Goal: Task Accomplishment & Management: Manage account settings

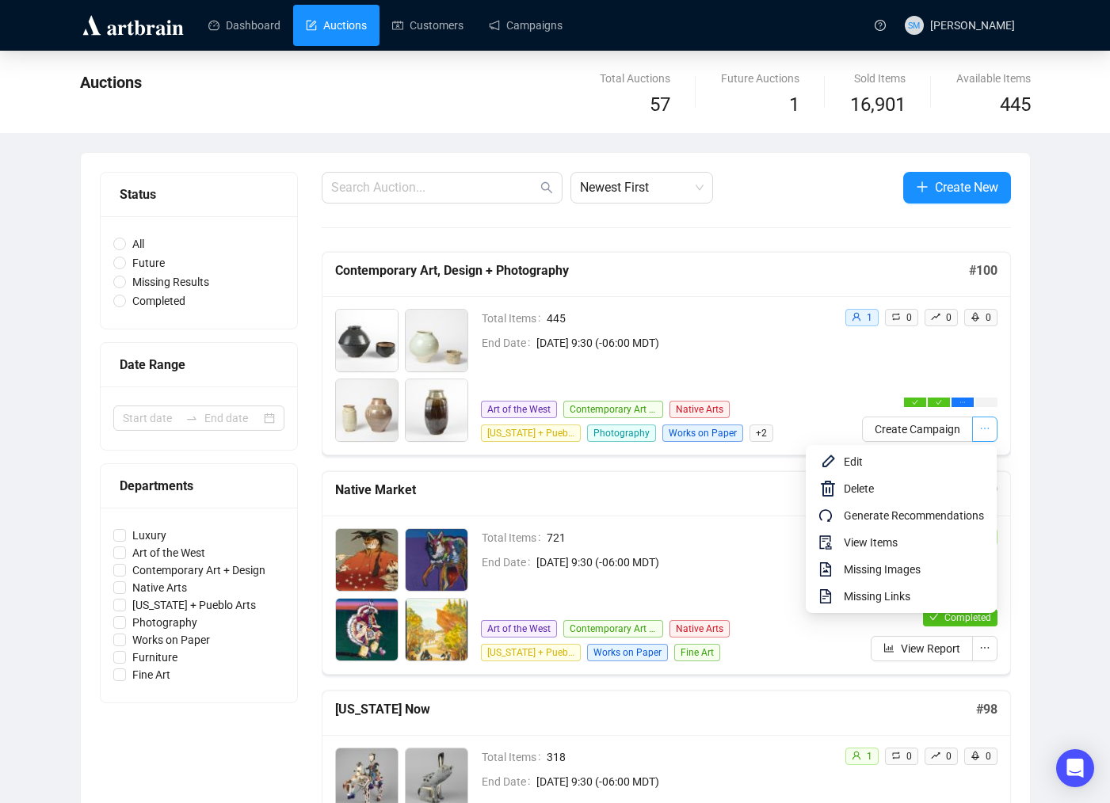
click at [989, 427] on icon "ellipsis" at bounding box center [984, 428] width 11 height 11
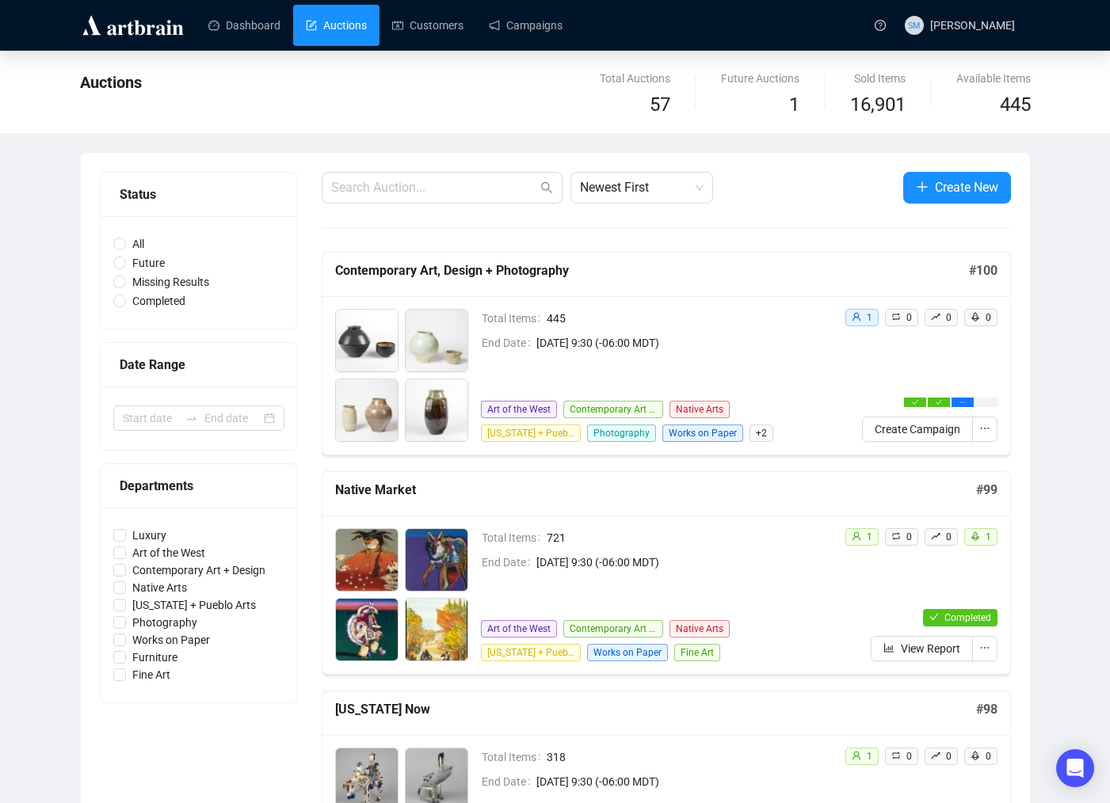
click at [828, 371] on div "Total Items 445 End Date [DATE] 9:30 (-06:00 MDT) Art of the West Contemporary …" at bounding box center [656, 375] width 351 height 133
click at [523, 22] on link "Campaigns" at bounding box center [526, 25] width 74 height 41
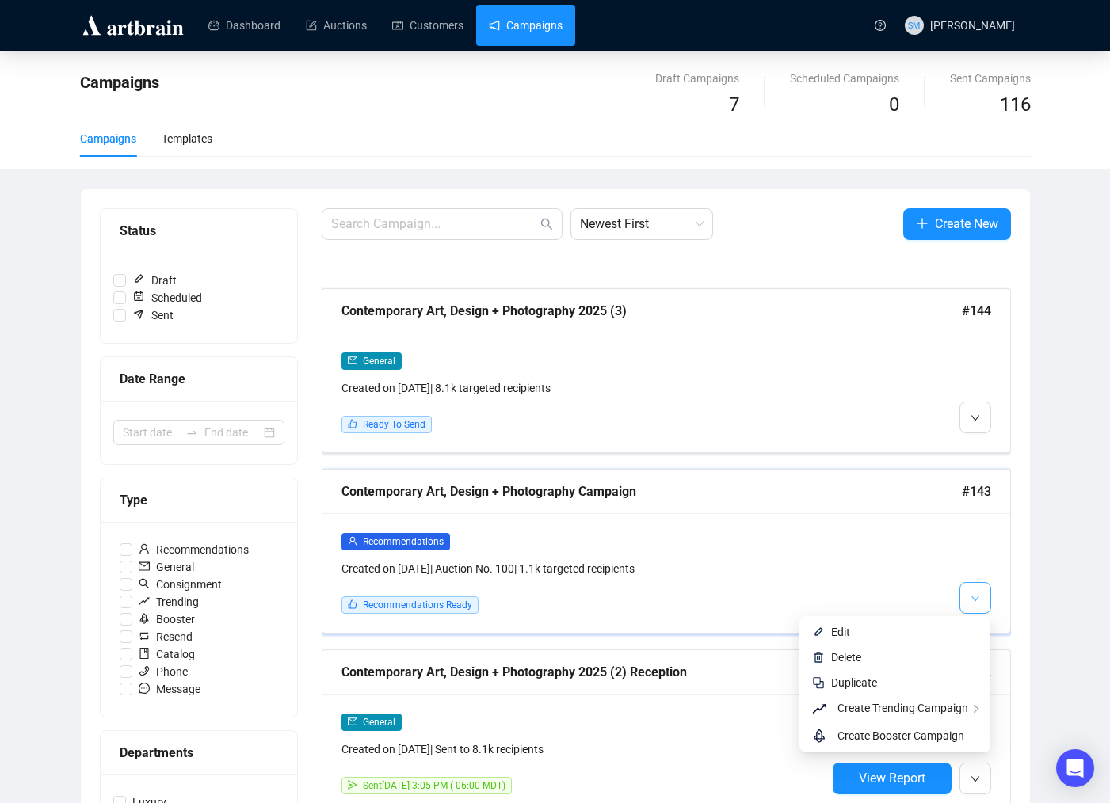
click at [974, 592] on span "button" at bounding box center [975, 598] width 10 height 20
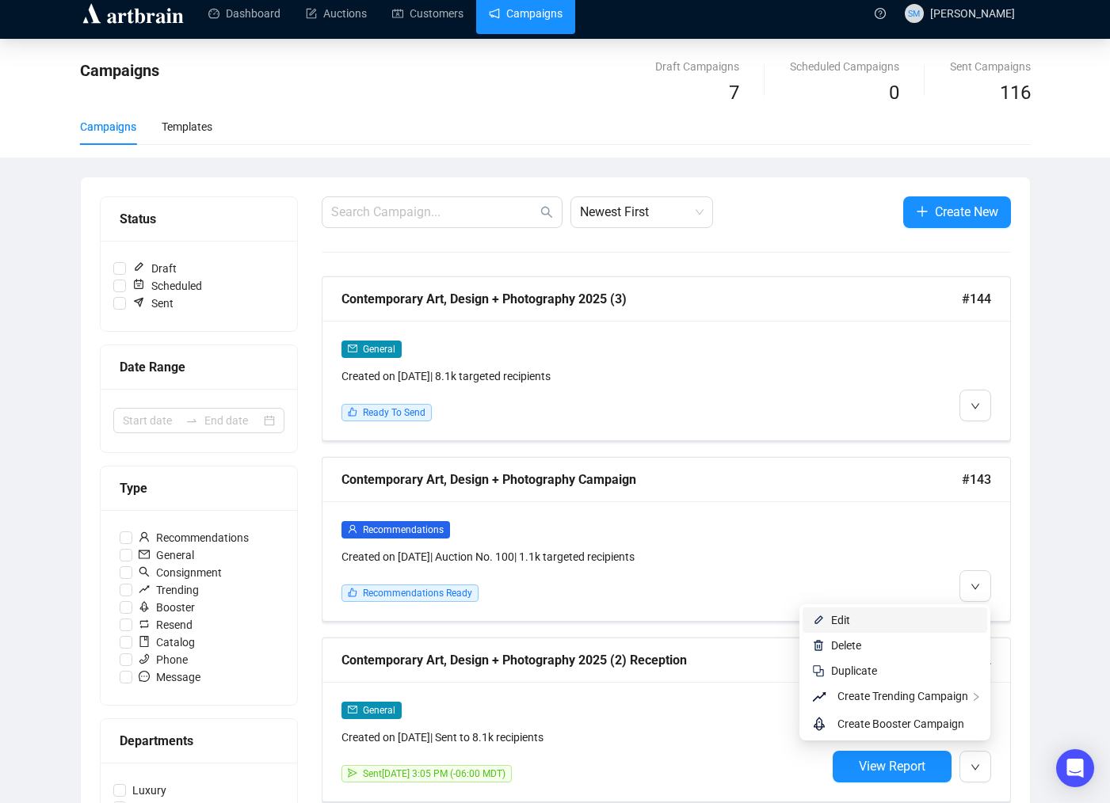
scroll to position [17, 0]
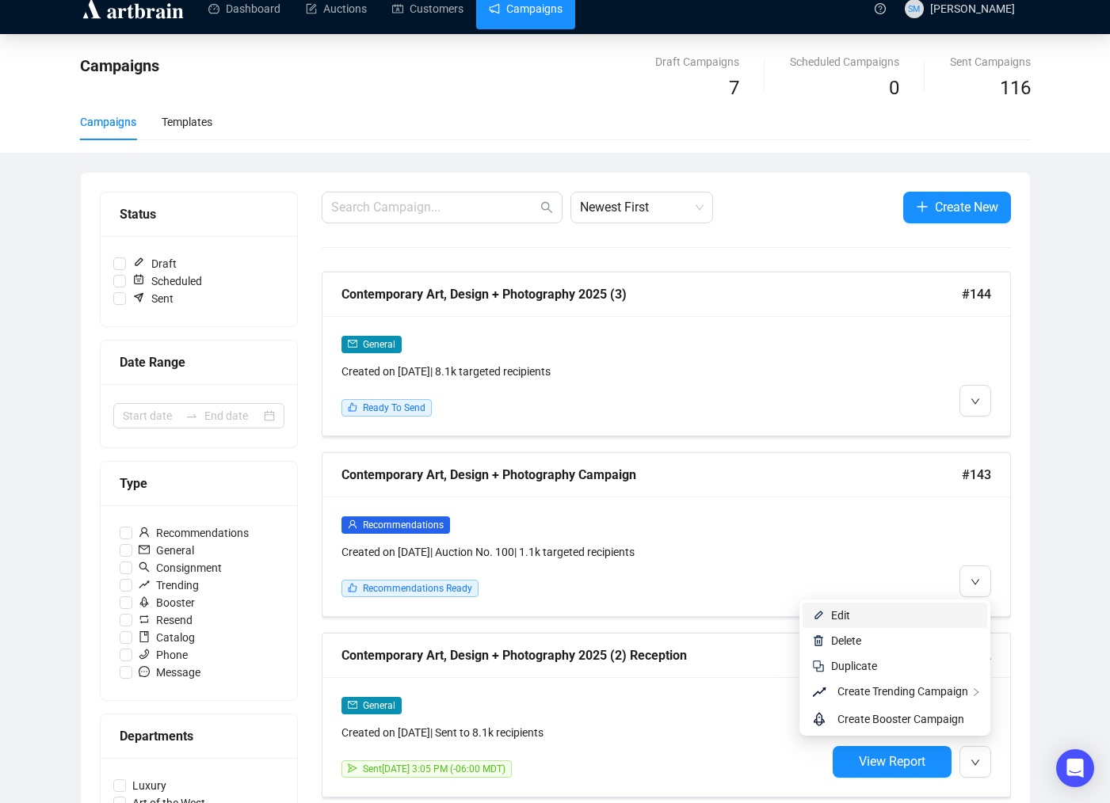
click at [842, 615] on span "Edit" at bounding box center [840, 615] width 19 height 13
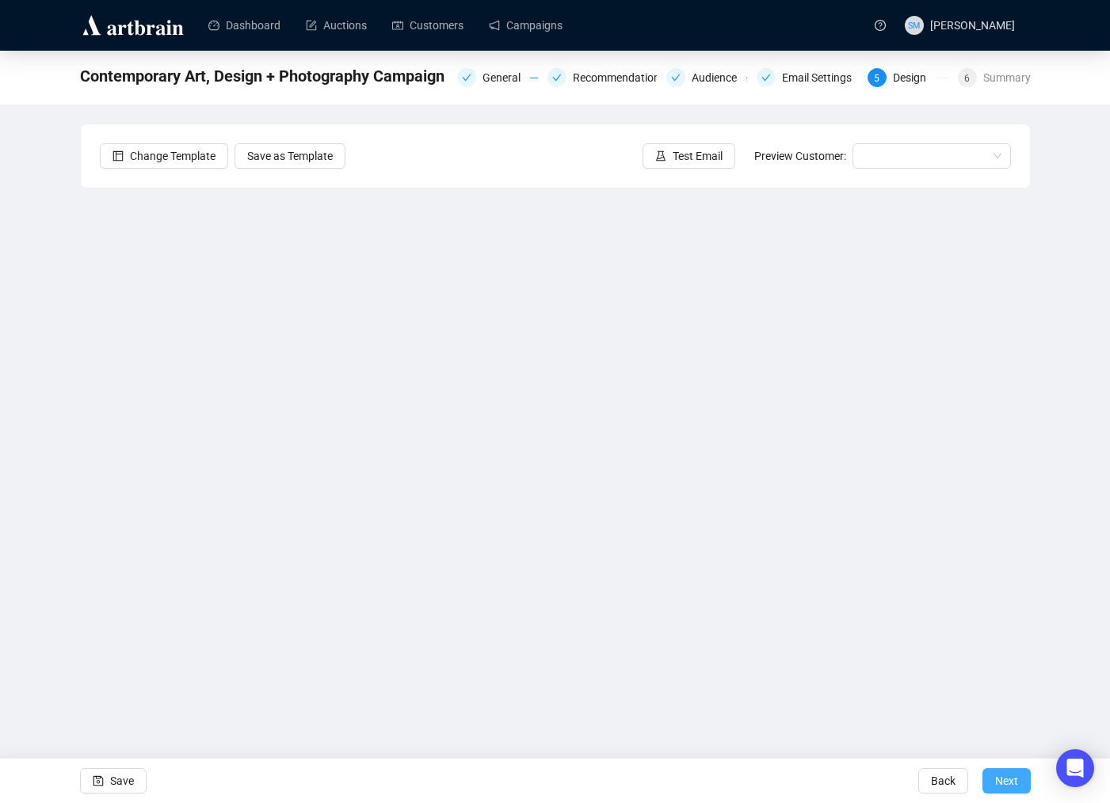
click at [1007, 782] on span "Next" at bounding box center [1006, 781] width 23 height 44
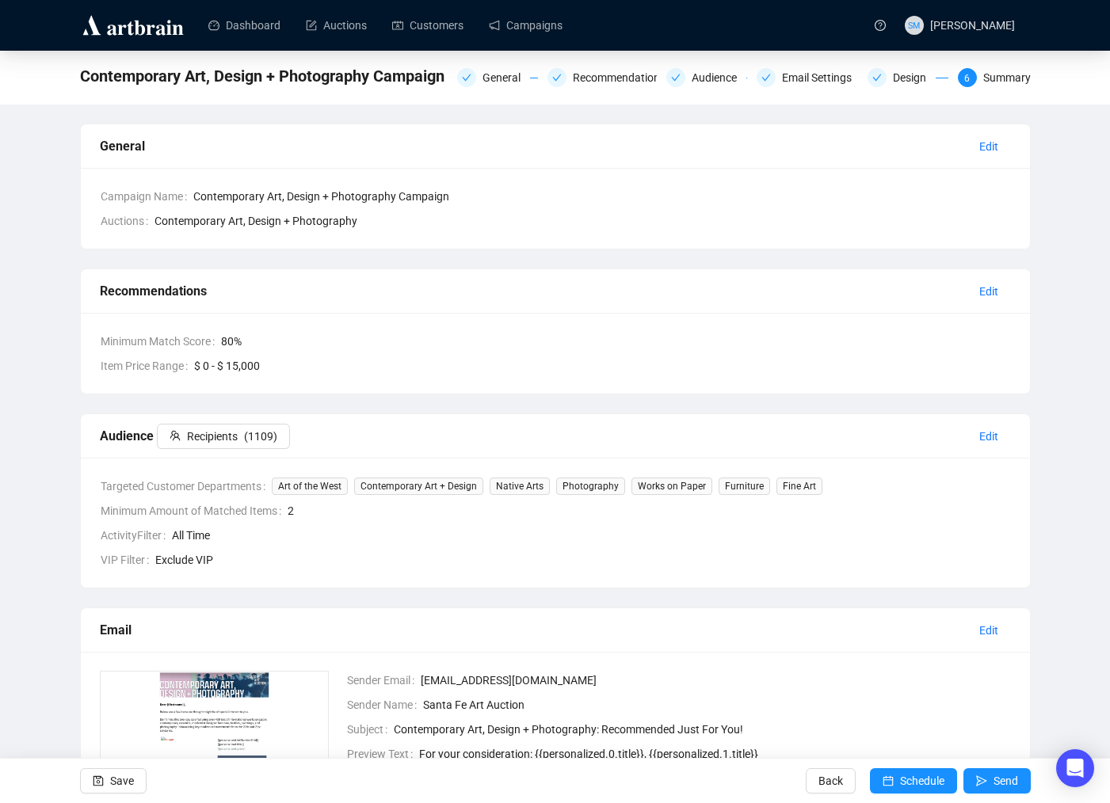
scroll to position [285, 0]
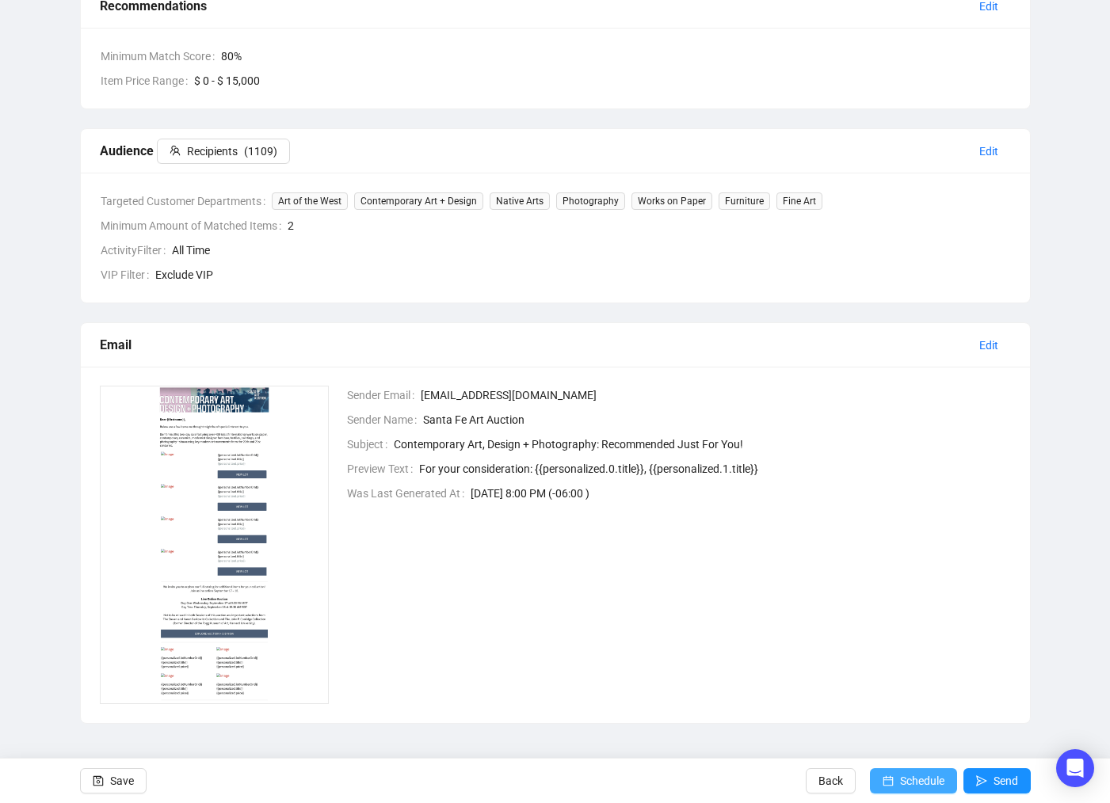
click at [923, 792] on span "Schedule" at bounding box center [922, 781] width 44 height 44
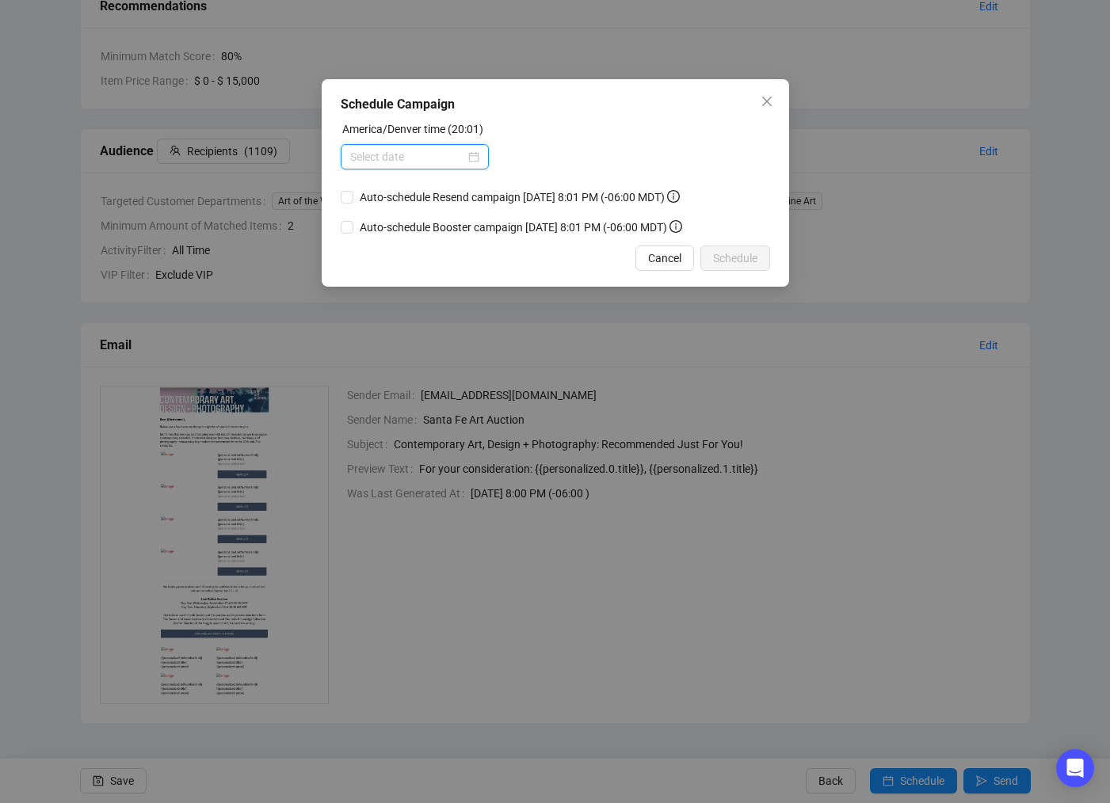
click at [447, 149] on input at bounding box center [407, 156] width 115 height 17
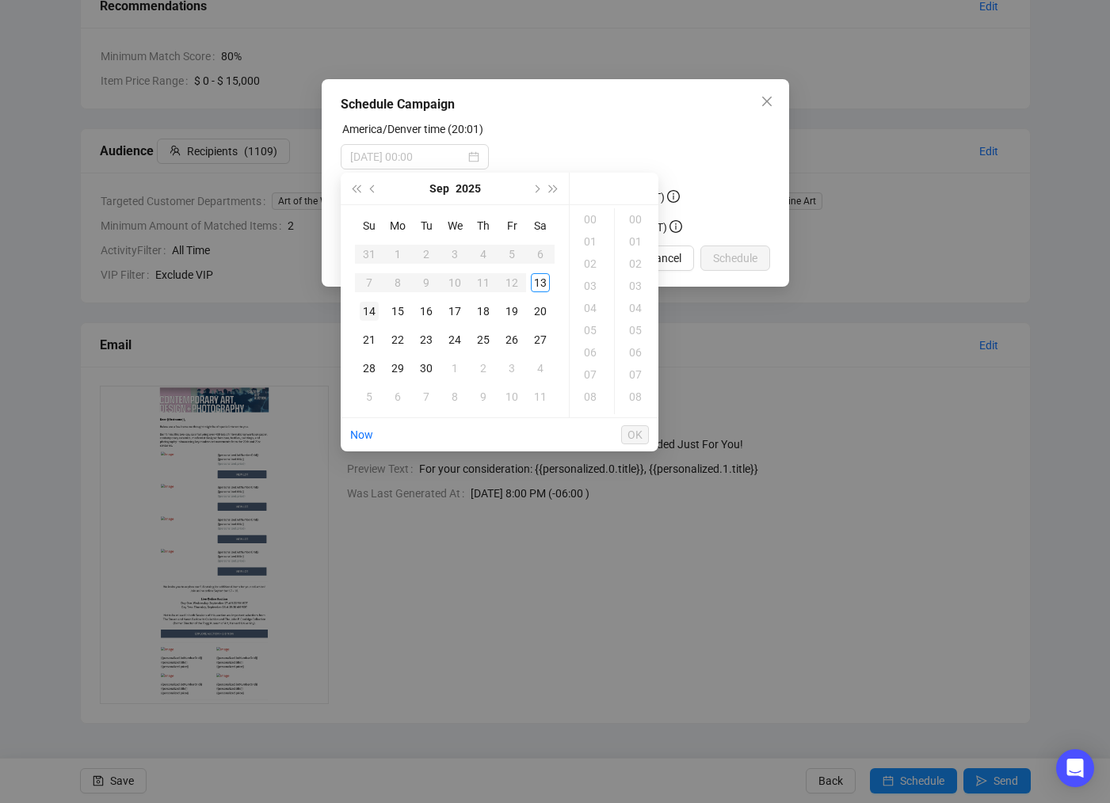
click at [371, 310] on div "14" at bounding box center [369, 311] width 19 height 19
click at [587, 383] on div "09" at bounding box center [592, 385] width 38 height 22
click at [632, 268] on div "35" at bounding box center [637, 267] width 38 height 22
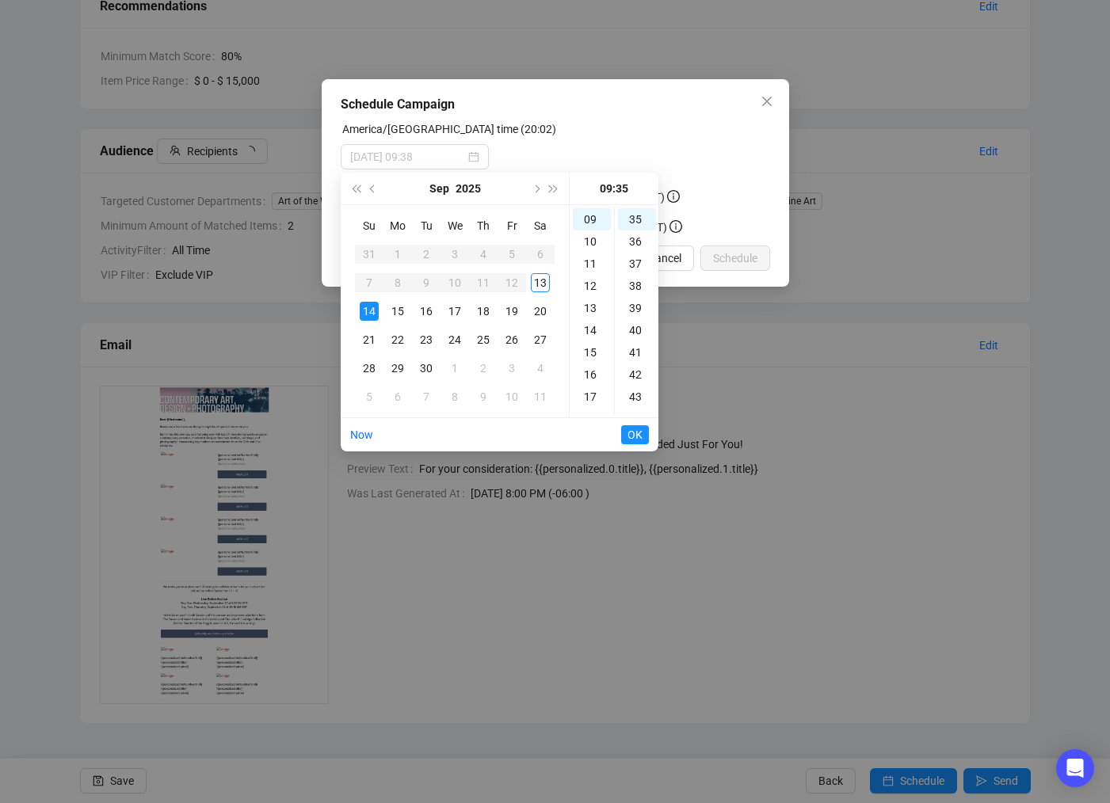
type input "[DATE] 09:35"
click at [638, 436] on span "OK" at bounding box center [634, 435] width 15 height 30
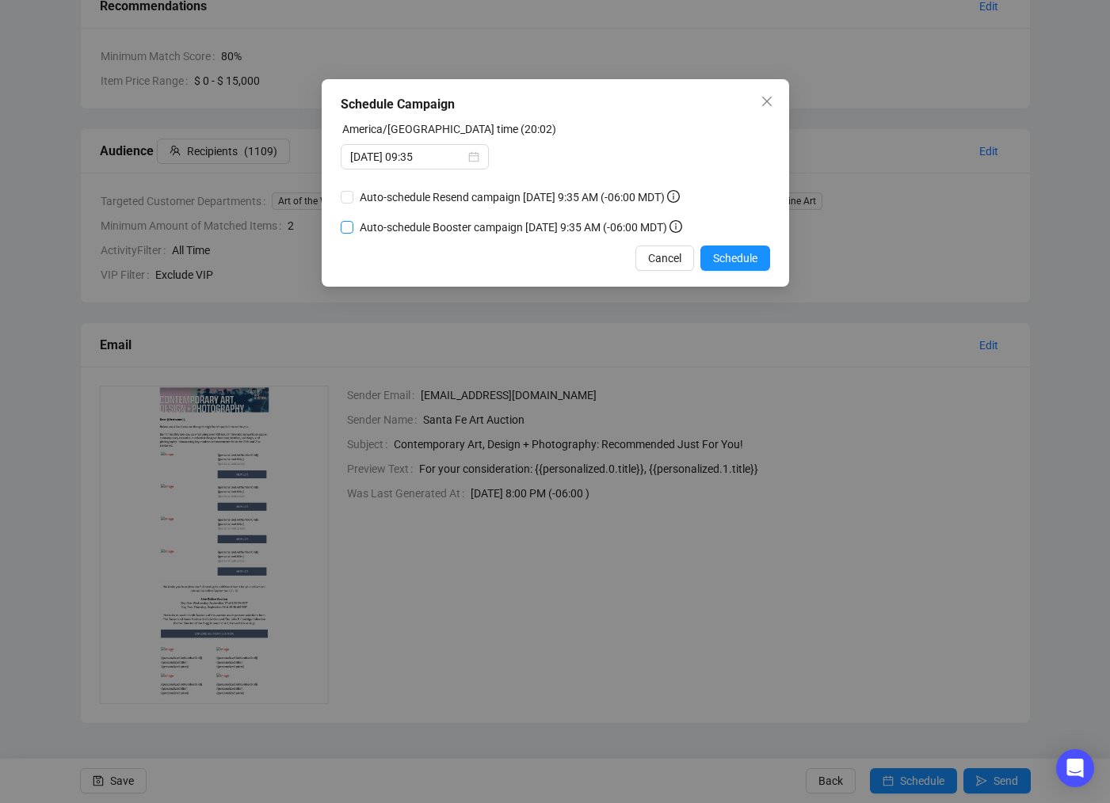
click at [350, 234] on input "Auto-schedule Booster campaign [DATE] 9:35 AM (-06:00 MDT)" at bounding box center [347, 227] width 13 height 13
checkbox input "true"
click at [752, 267] on span "Schedule" at bounding box center [735, 257] width 44 height 17
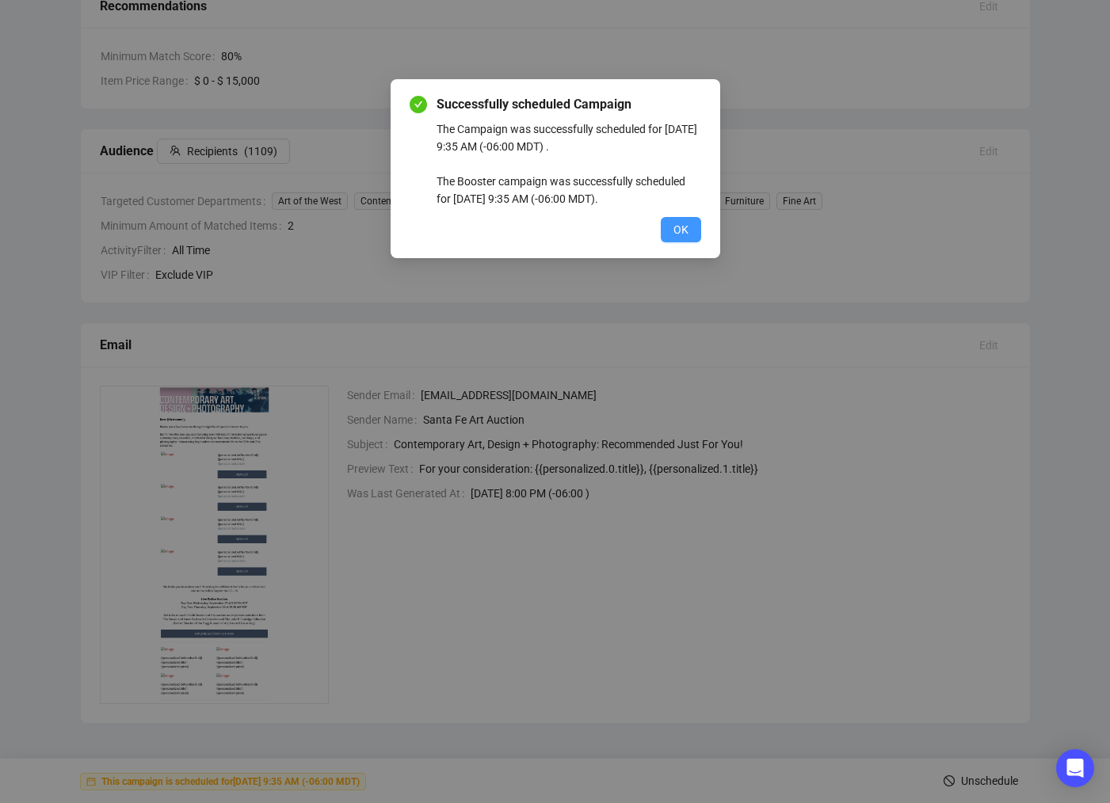
click at [681, 219] on button "OK" at bounding box center [681, 229] width 40 height 25
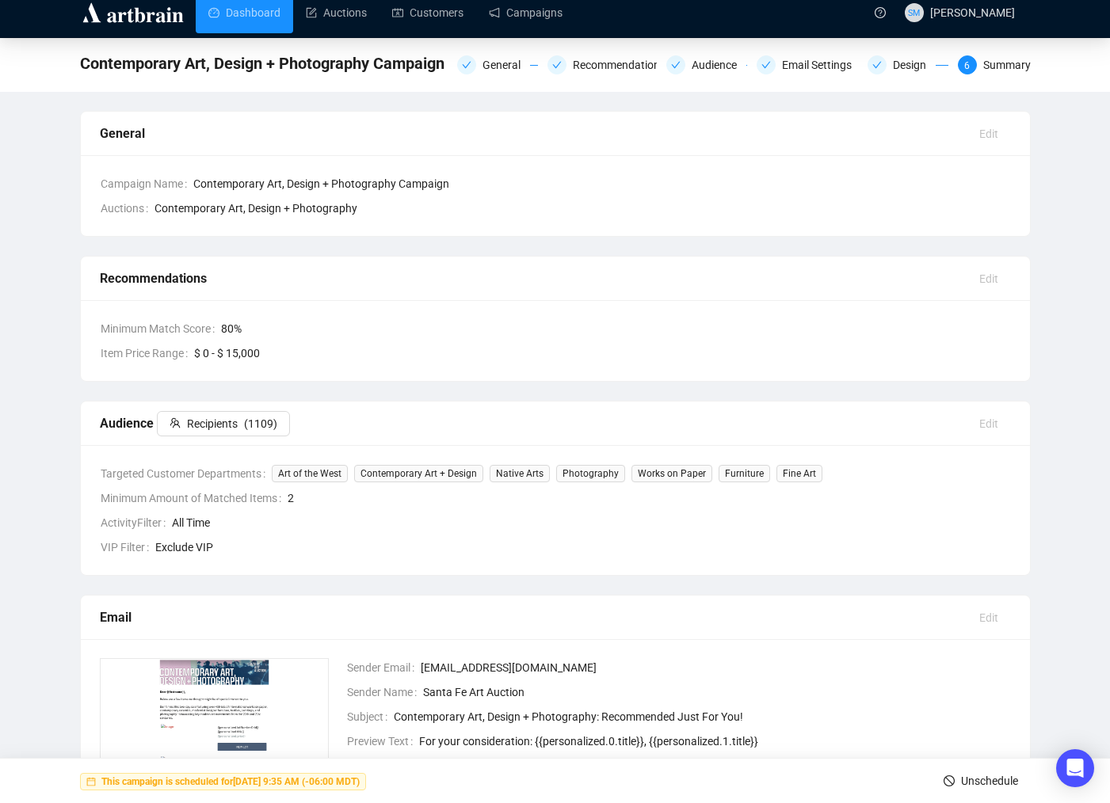
scroll to position [0, 0]
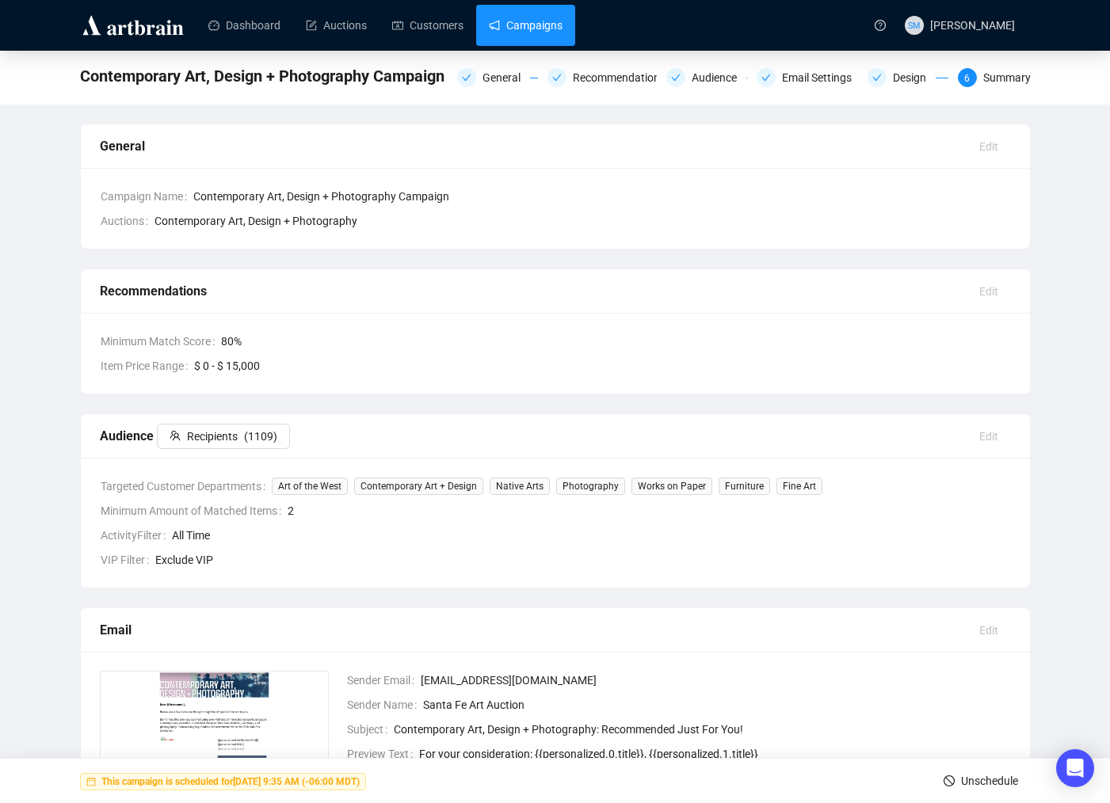
click at [524, 33] on link "Campaigns" at bounding box center [526, 25] width 74 height 41
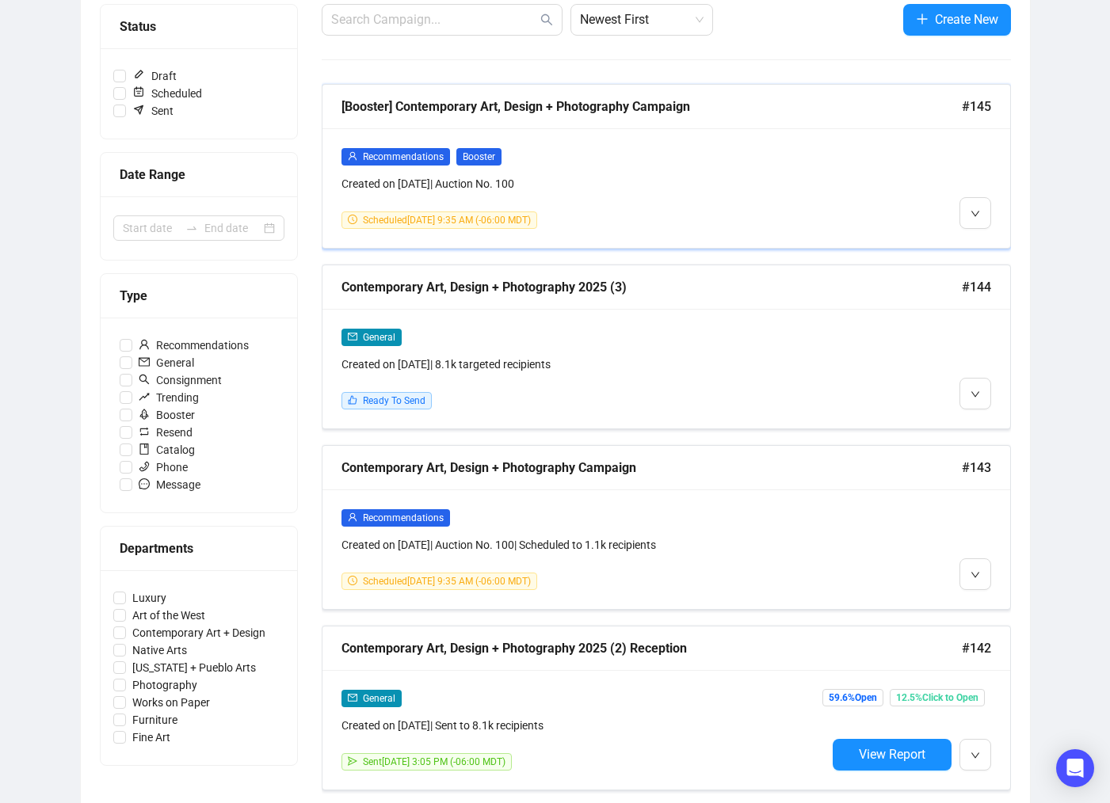
scroll to position [208, 0]
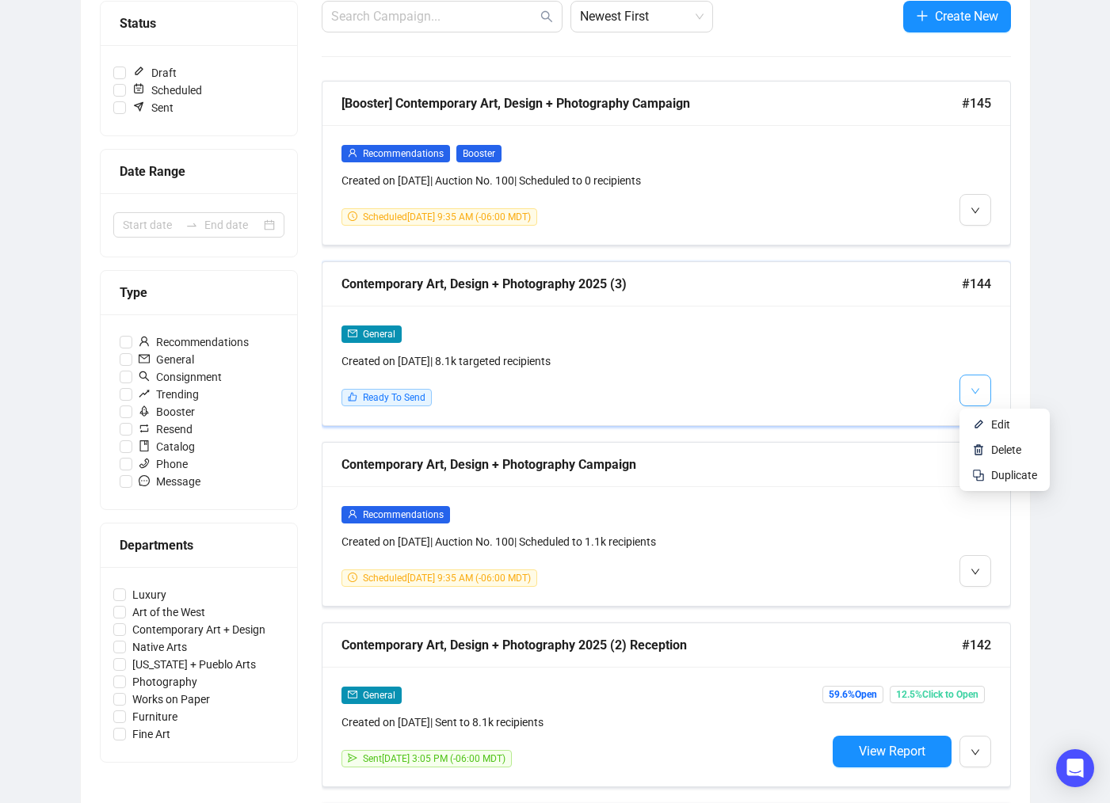
click at [984, 397] on button "button" at bounding box center [975, 391] width 32 height 32
click at [987, 447] on li "Delete" at bounding box center [1004, 449] width 84 height 25
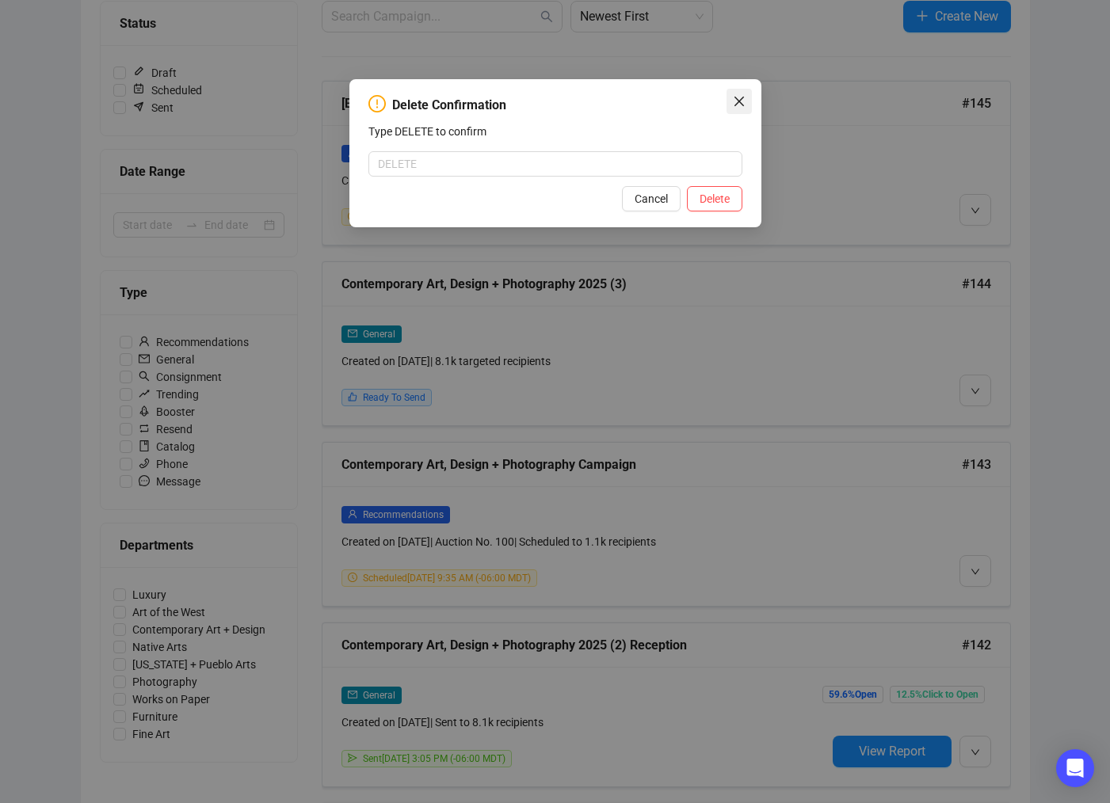
click at [735, 89] on button "Close" at bounding box center [738, 101] width 25 height 25
